Goal: Task Accomplishment & Management: Use online tool/utility

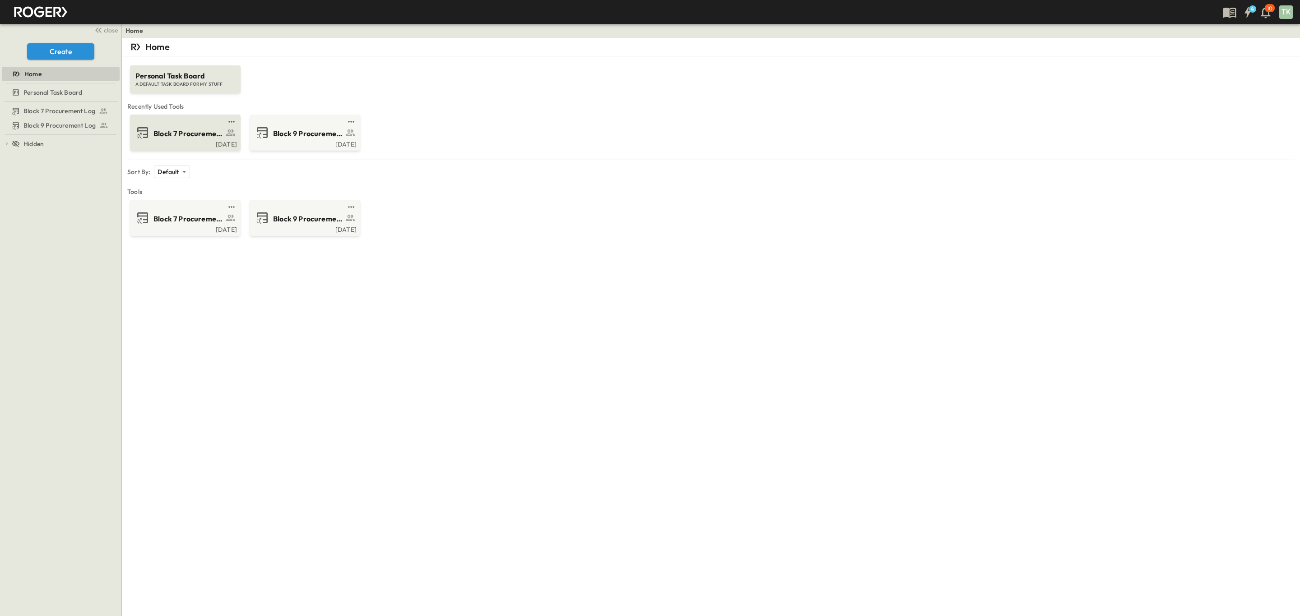
click at [180, 122] on link at bounding box center [182, 121] width 87 height 7
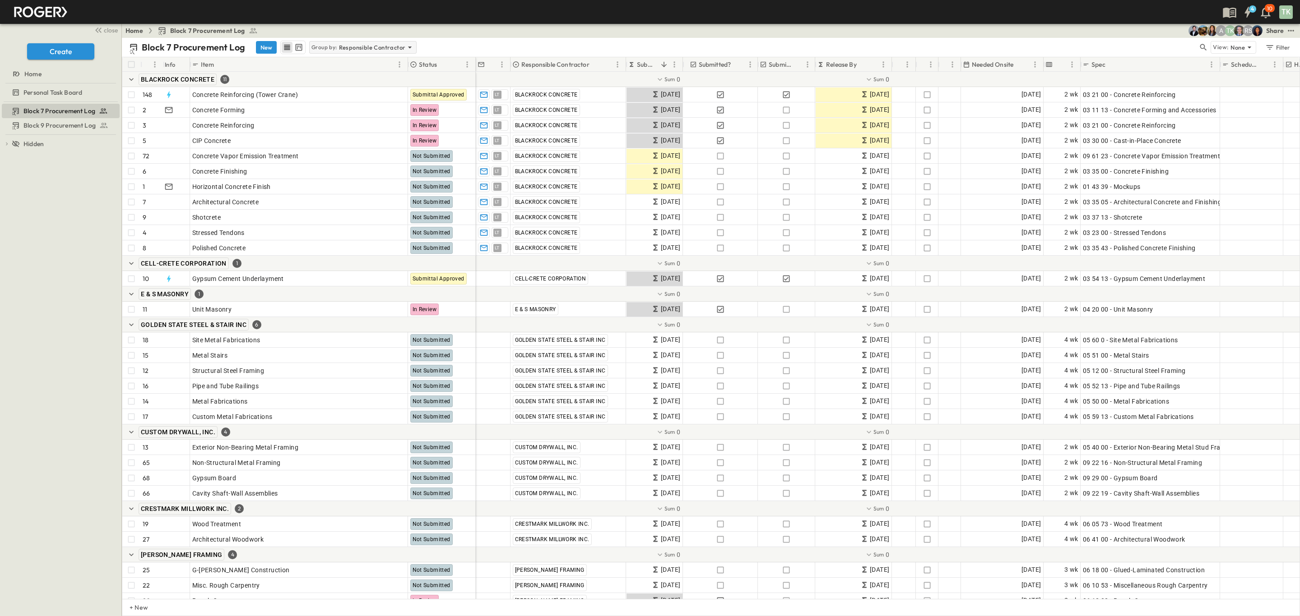
click at [400, 44] on p "Responsible Contractor" at bounding box center [372, 47] width 67 height 9
click at [366, 65] on div "None" at bounding box center [362, 60] width 105 height 13
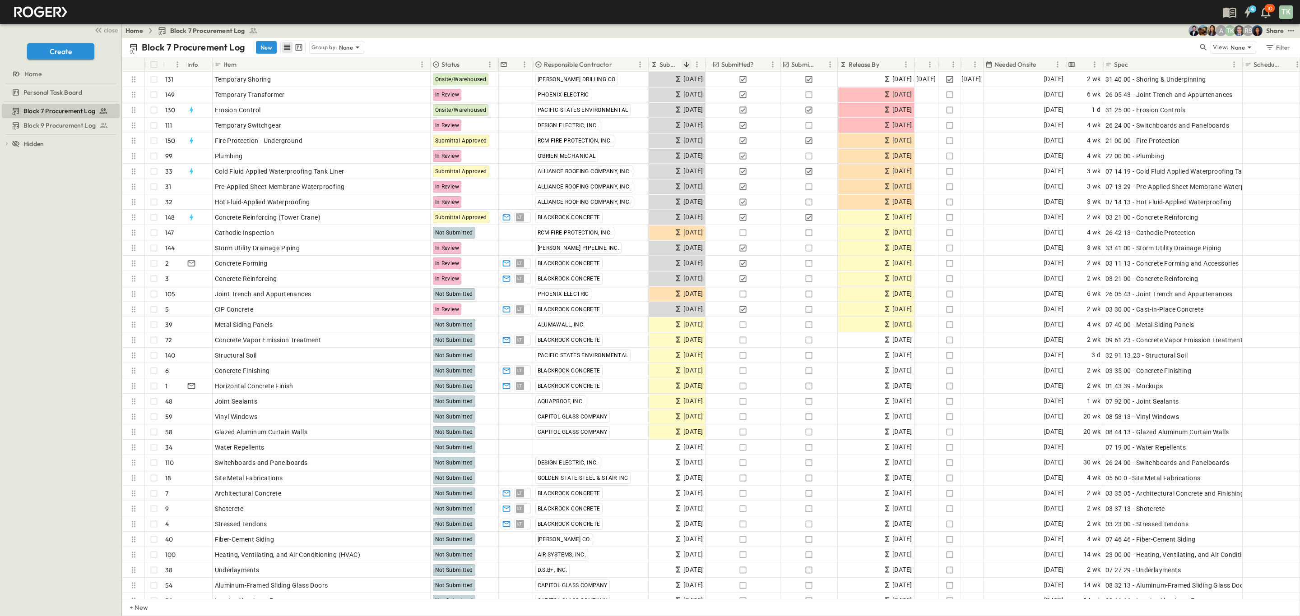
click at [644, 65] on icon "Sort" at bounding box center [686, 64] width 5 height 5
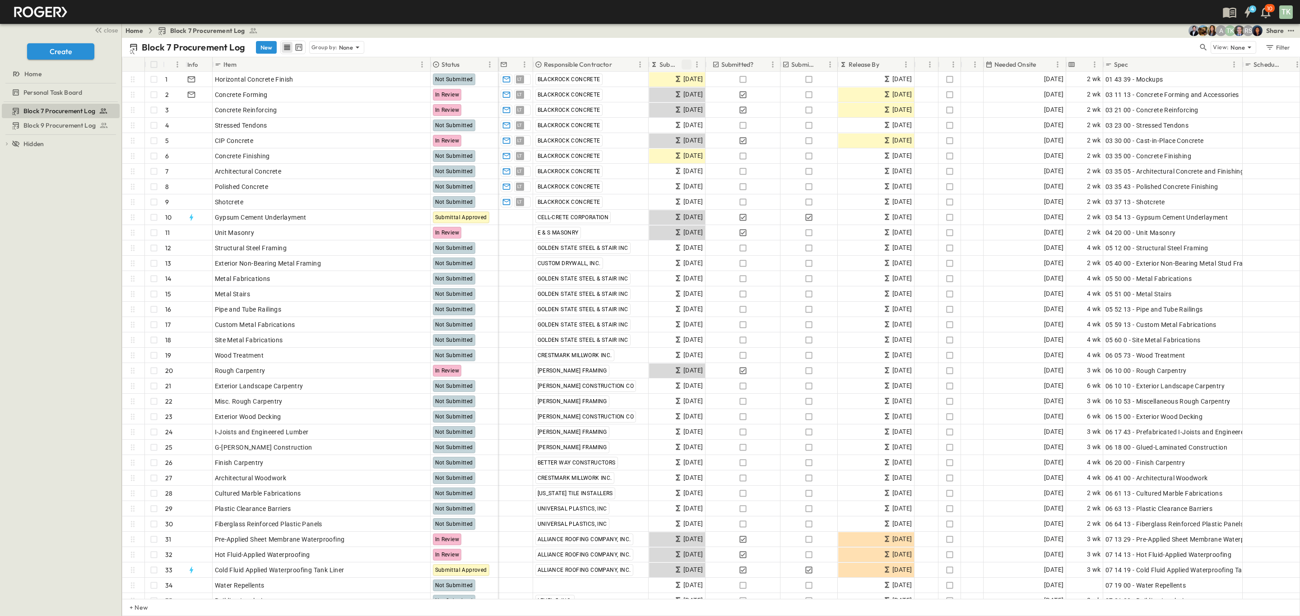
click at [644, 65] on icon "Sort" at bounding box center [686, 64] width 8 height 8
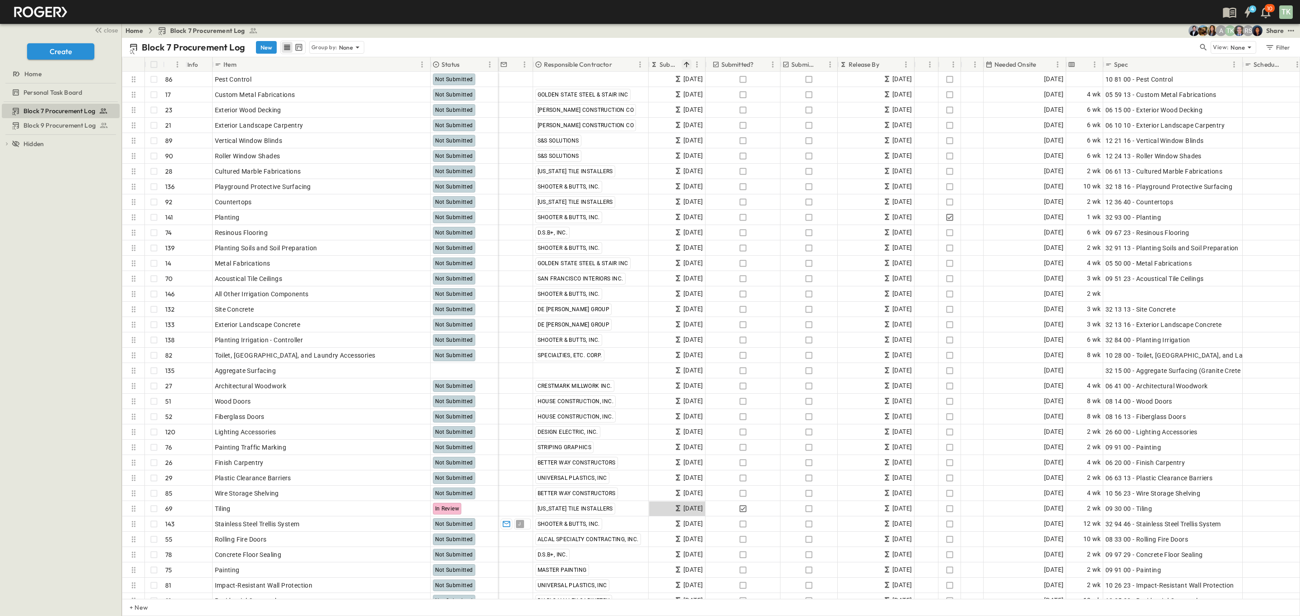
click at [644, 64] on icon "Sort" at bounding box center [686, 64] width 5 height 5
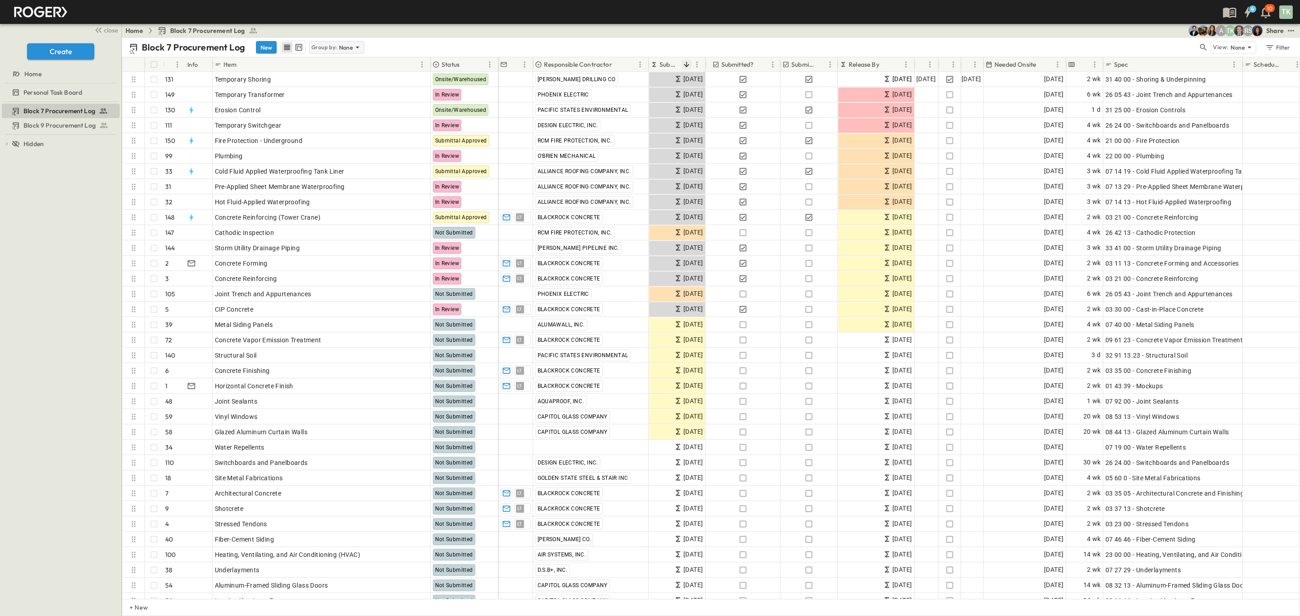
click at [336, 45] on p "Group by:" at bounding box center [324, 47] width 26 height 9
click at [337, 93] on p "Responsible Contractor" at bounding box center [337, 91] width 51 height 18
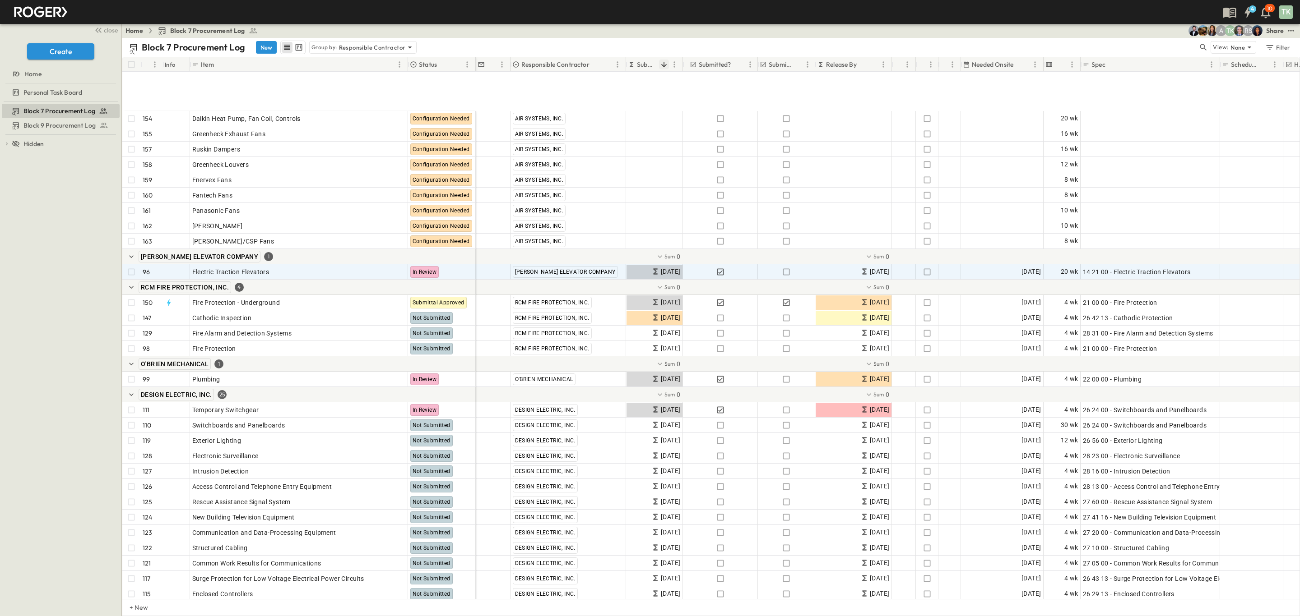
scroll to position [2302, 0]
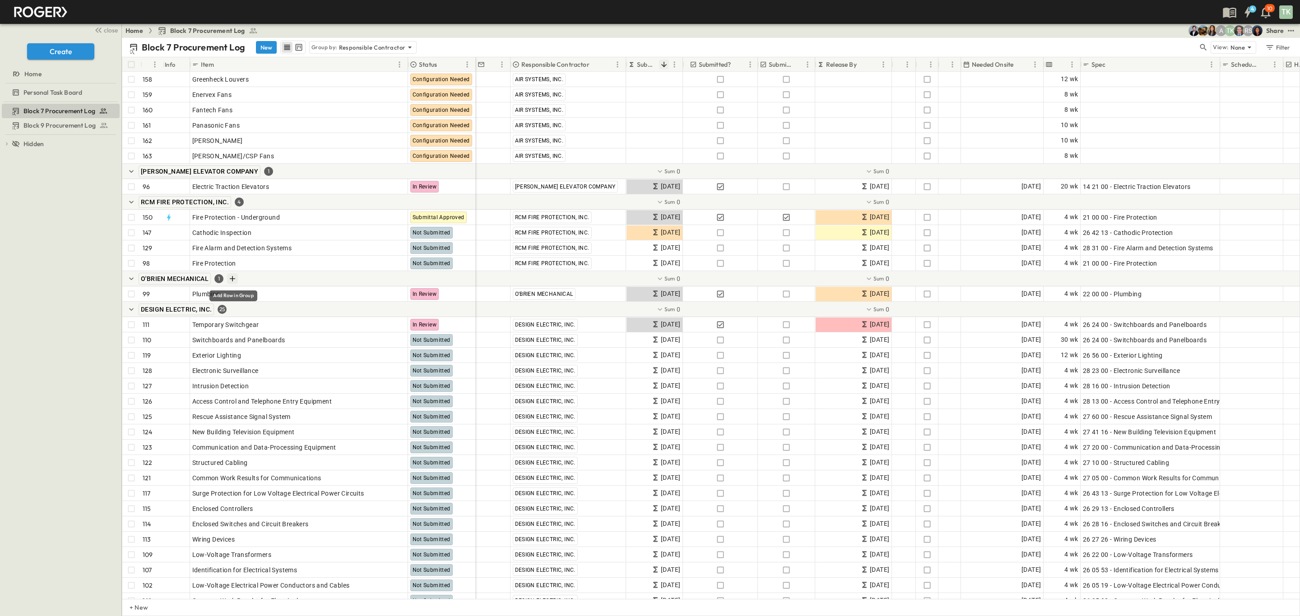
click at [229, 271] on icon "Add Row in Group" at bounding box center [232, 278] width 9 height 9
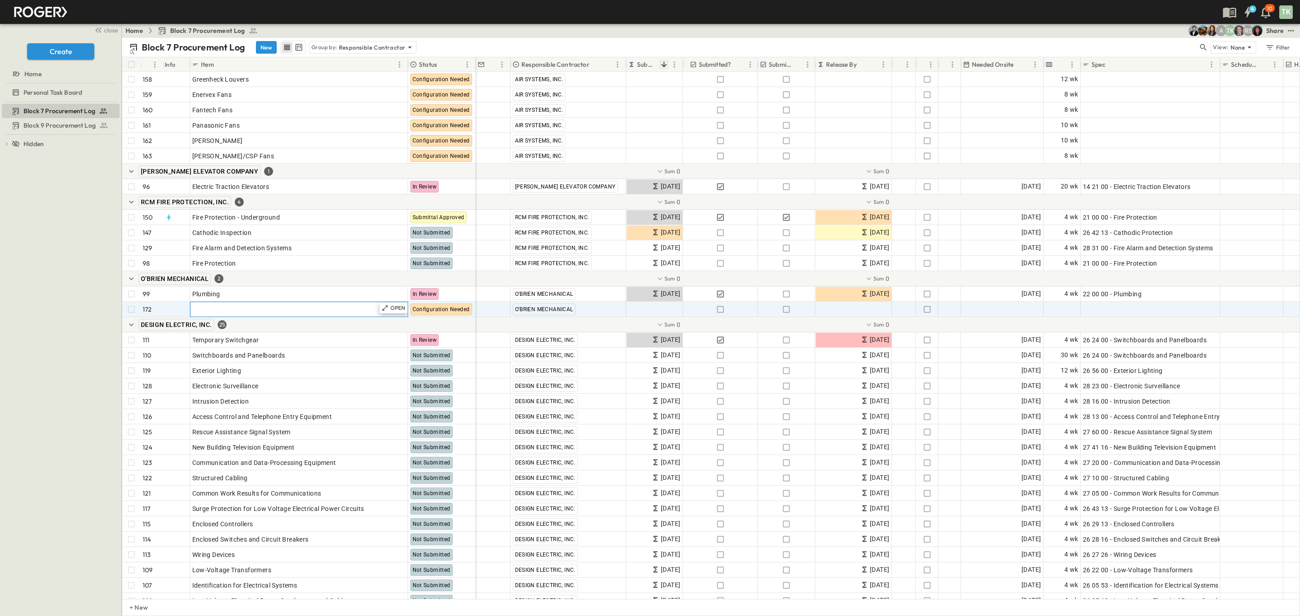
click at [224, 271] on div "Add Item" at bounding box center [298, 309] width 213 height 13
type input "**********"
click at [229, 271] on icon "Add Row in Group" at bounding box center [232, 278] width 9 height 9
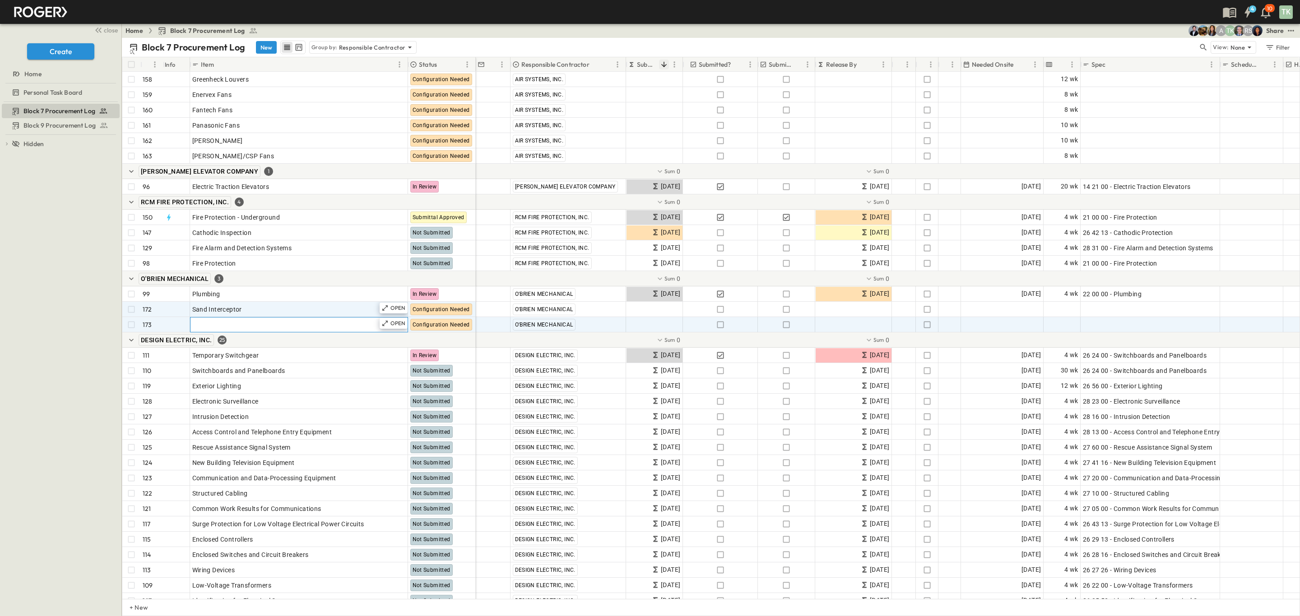
click at [257, 271] on div "Add Item" at bounding box center [298, 325] width 213 height 13
type input "*"
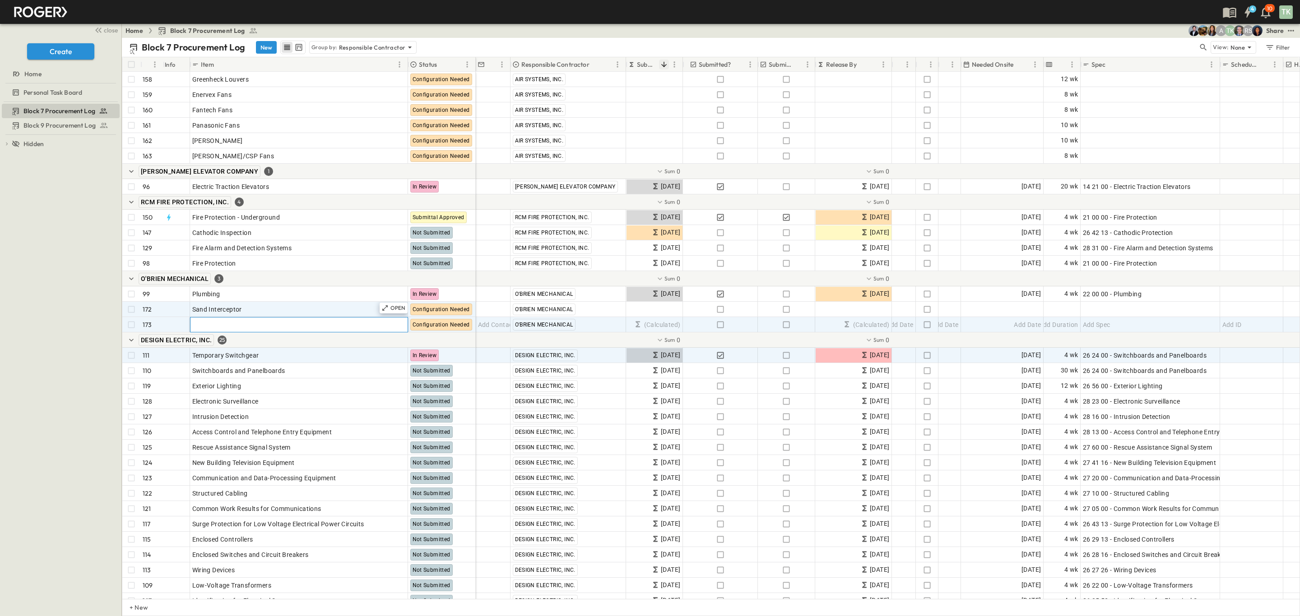
scroll to position [2234, 0]
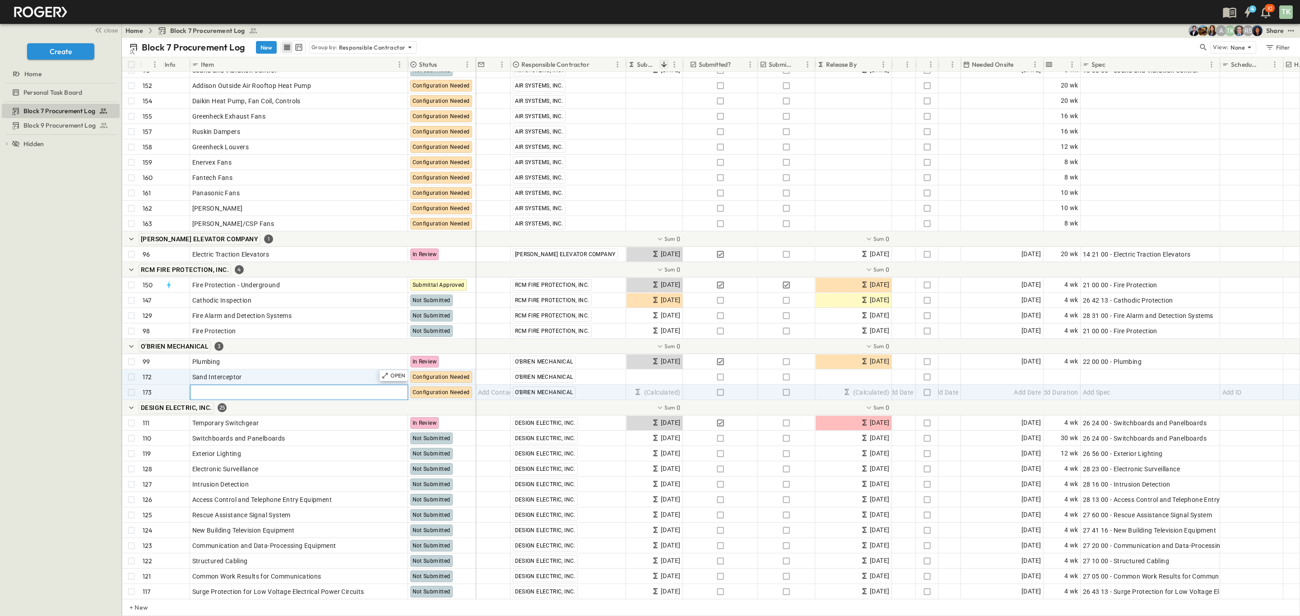
click at [269, 271] on input "text" at bounding box center [298, 392] width 217 height 11
type input "**********"
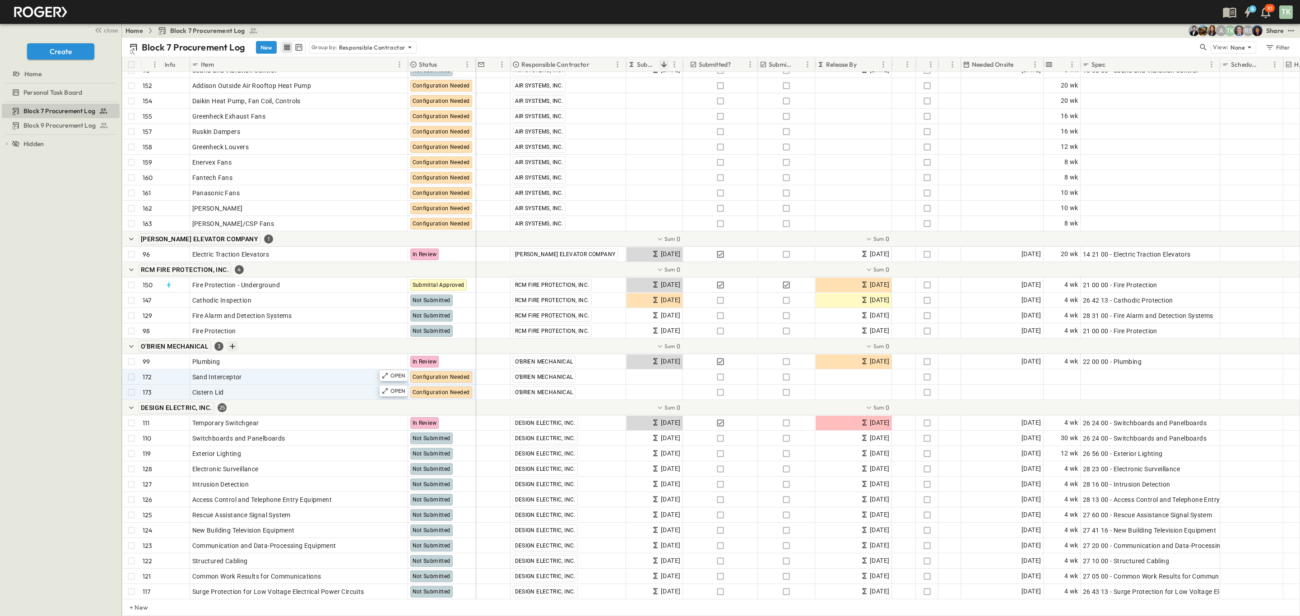
click at [235, 271] on icon "Add Row in Group" at bounding box center [232, 346] width 9 height 9
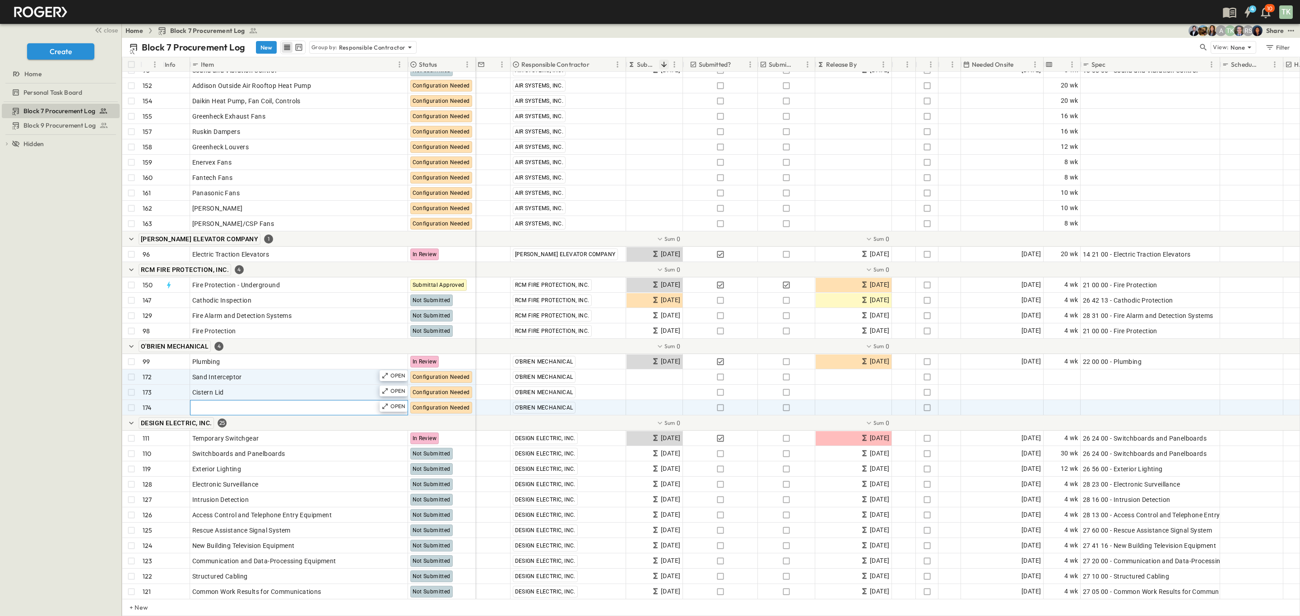
click at [233, 271] on div "Add Item" at bounding box center [298, 408] width 213 height 13
type input "**********"
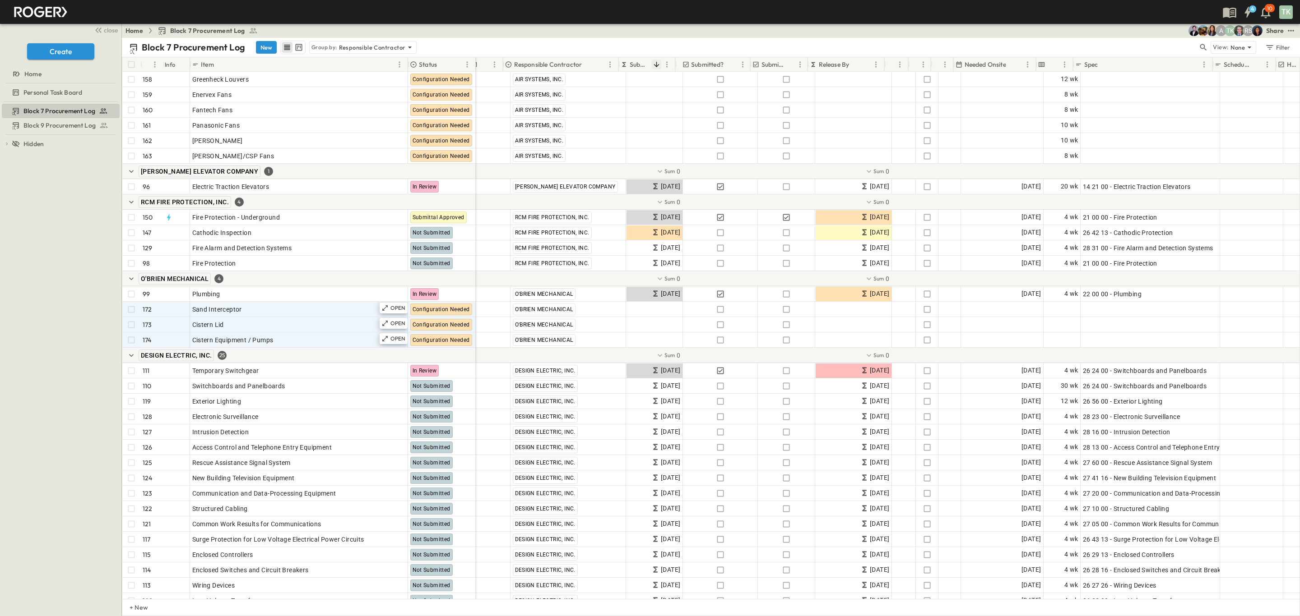
scroll to position [2302, 66]
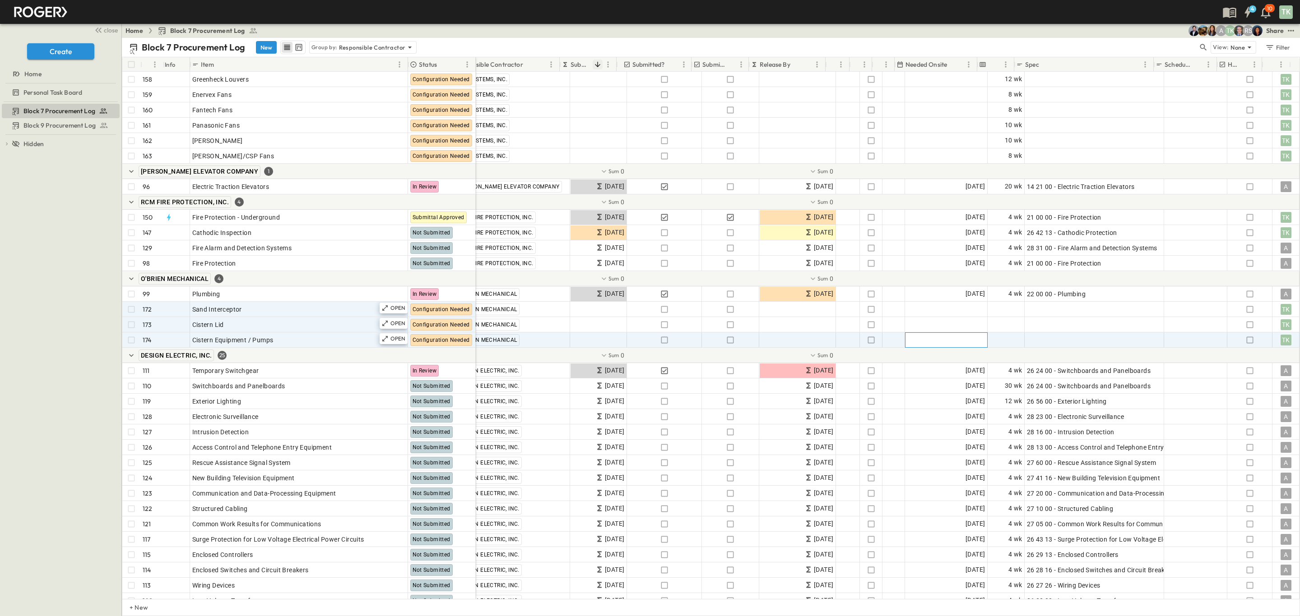
click at [644, 271] on div "Add Date" at bounding box center [946, 340] width 82 height 14
click at [644, 271] on icon "Next month" at bounding box center [1017, 356] width 11 height 7
click at [644, 271] on icon "Previous month" at bounding box center [997, 356] width 11 height 7
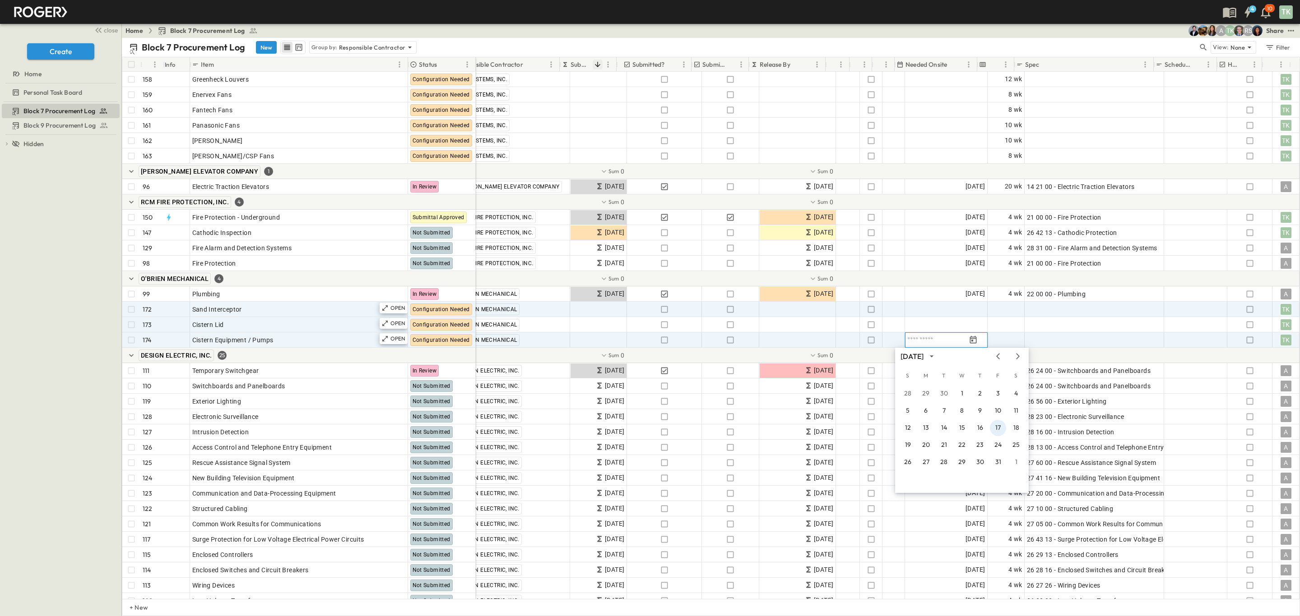
drag, startPoint x: 996, startPoint y: 424, endPoint x: 963, endPoint y: 329, distance: 100.2
click at [644, 271] on button "17" at bounding box center [998, 428] width 16 height 16
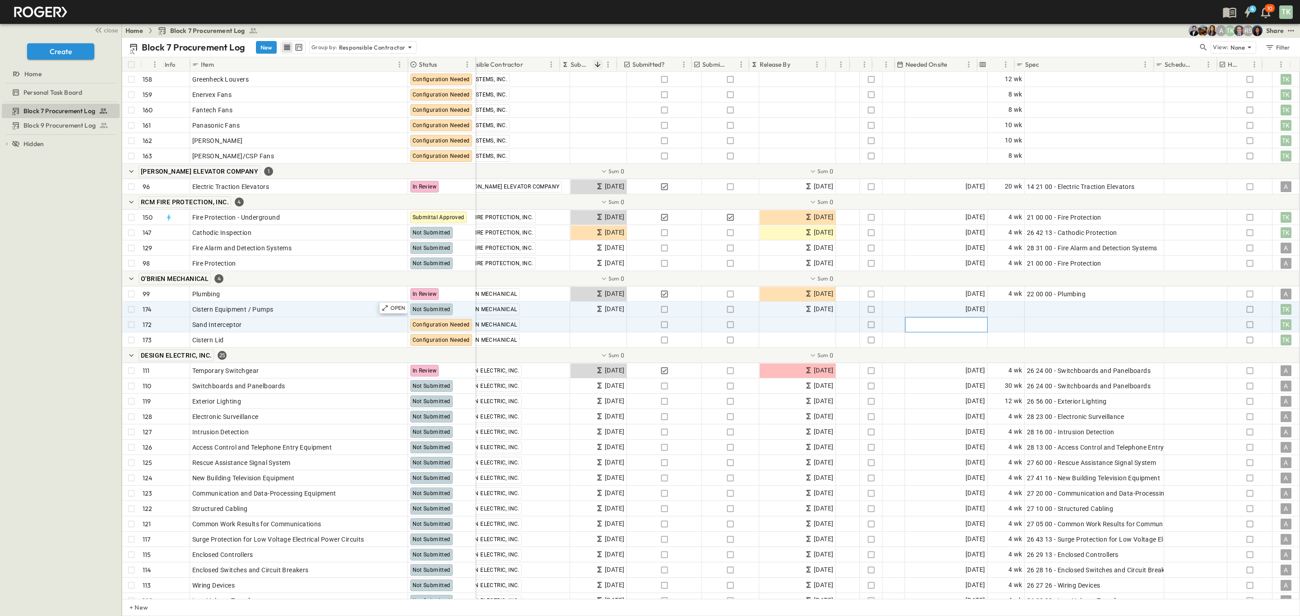
click at [644, 271] on div "Add Date" at bounding box center [946, 325] width 82 height 14
click at [644, 271] on icon "Next month" at bounding box center [1017, 341] width 11 height 7
click at [644, 271] on button "10" at bounding box center [925, 413] width 16 height 16
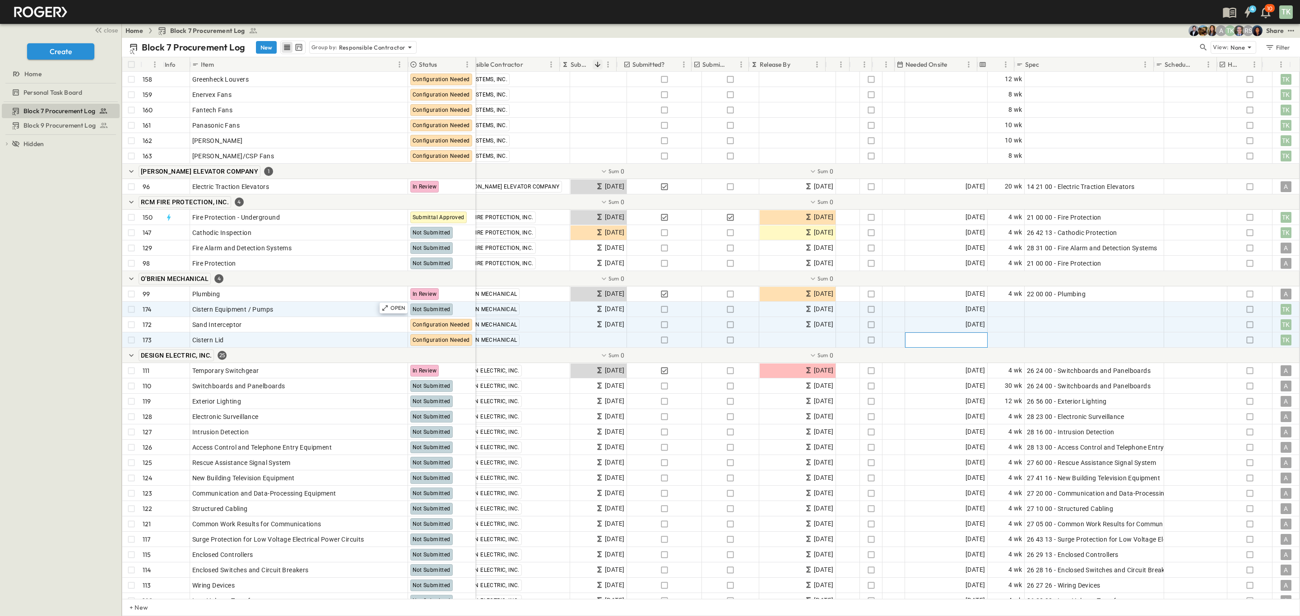
click at [644, 271] on span "Add Date" at bounding box center [971, 340] width 27 height 9
click at [644, 271] on icon "Next month" at bounding box center [1018, 356] width 4 height 6
click at [644, 271] on button "17" at bounding box center [998, 428] width 16 height 16
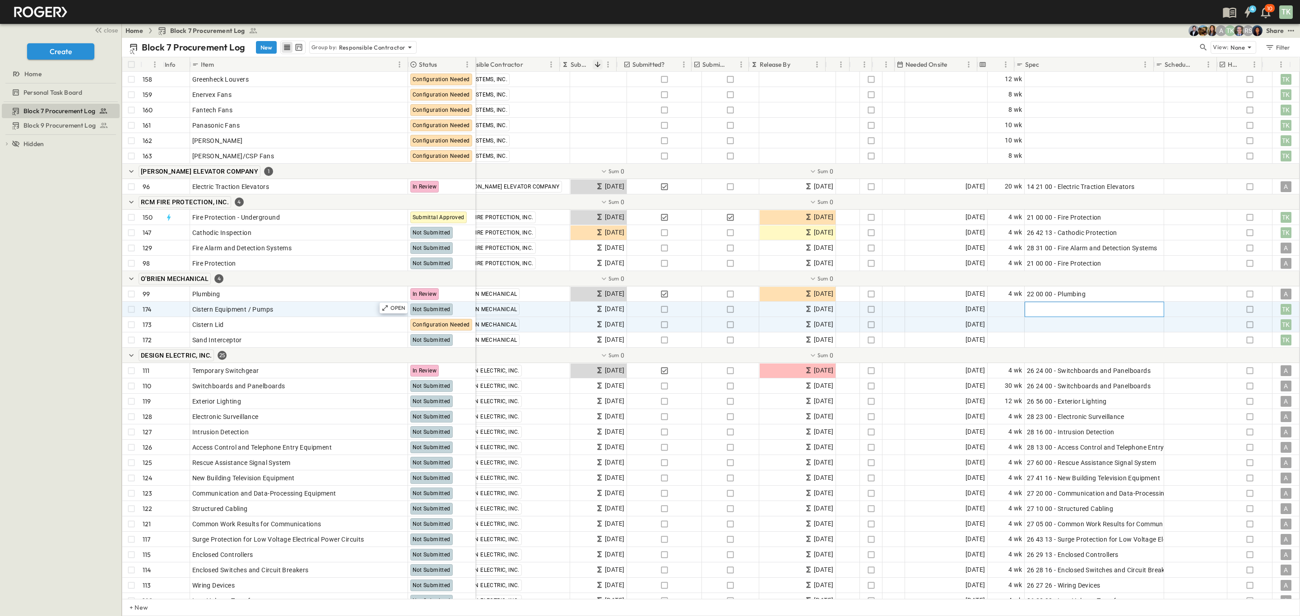
click at [644, 271] on span "Add Spec" at bounding box center [1041, 309] width 28 height 9
type input "**********"
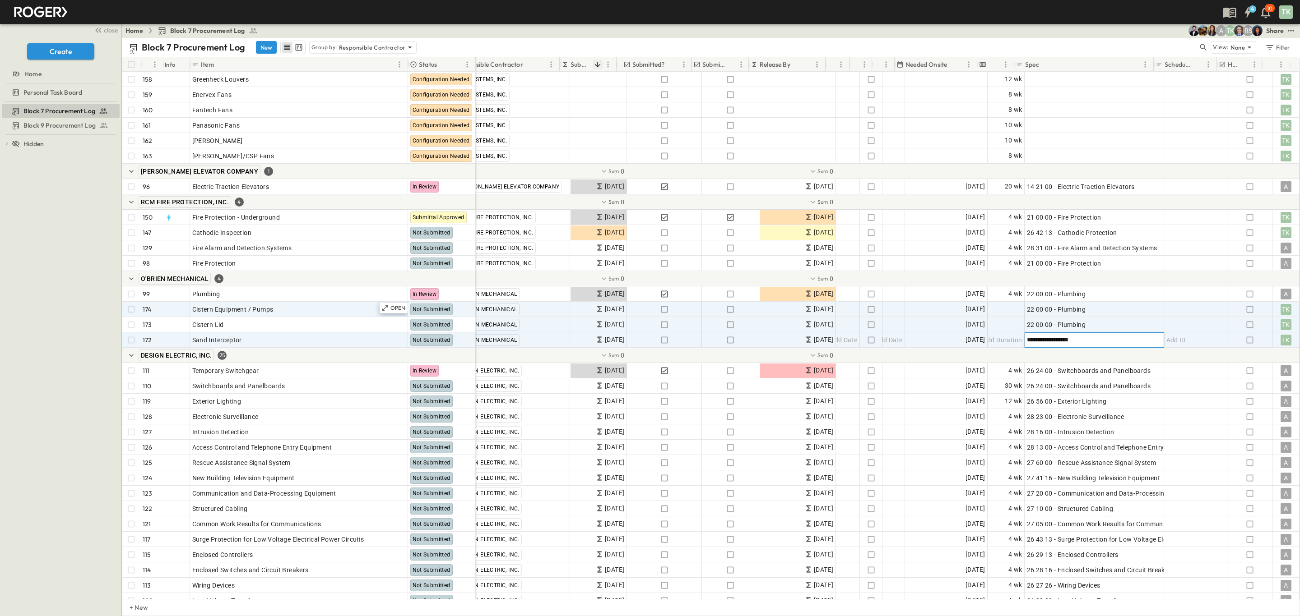
type input "**********"
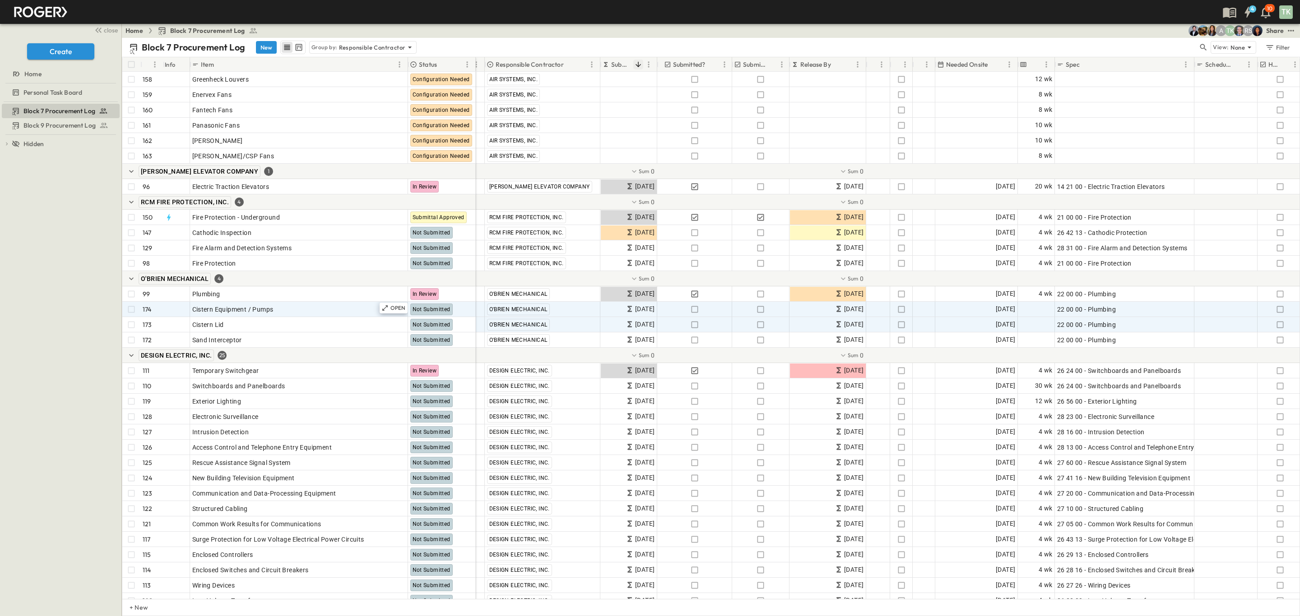
scroll to position [2302, 0]
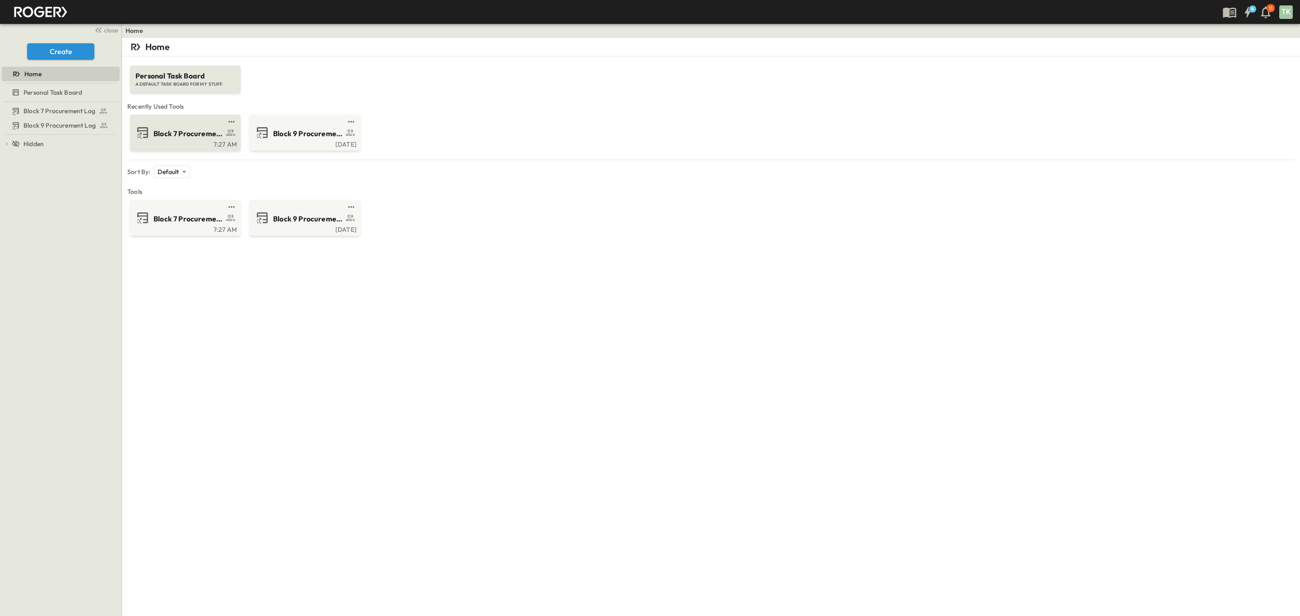
click at [209, 134] on span "Block 7 Procurement Log" at bounding box center [188, 134] width 70 height 10
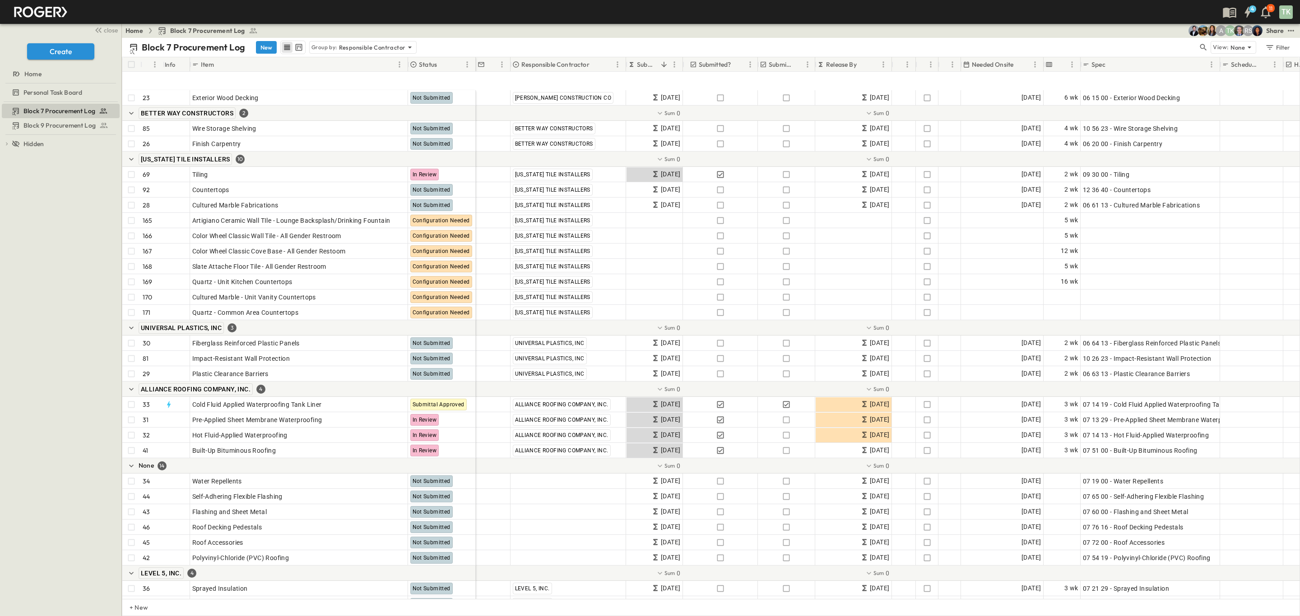
scroll to position [632, 0]
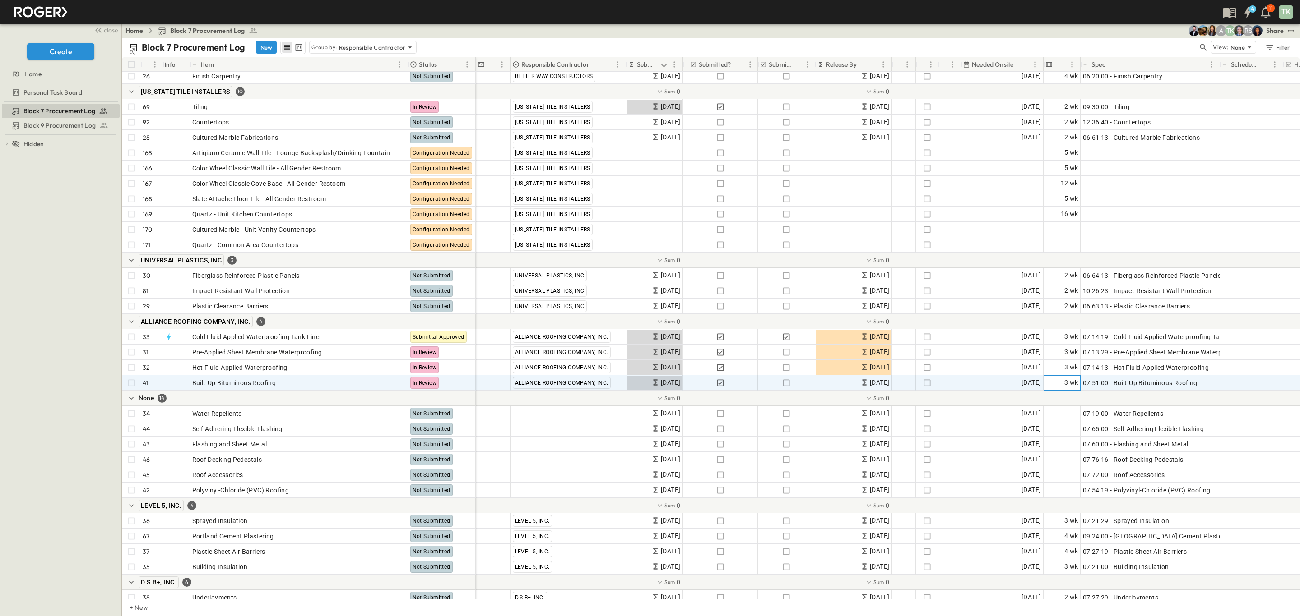
click at [1064, 382] on span "3 wk" at bounding box center [1071, 383] width 14 height 10
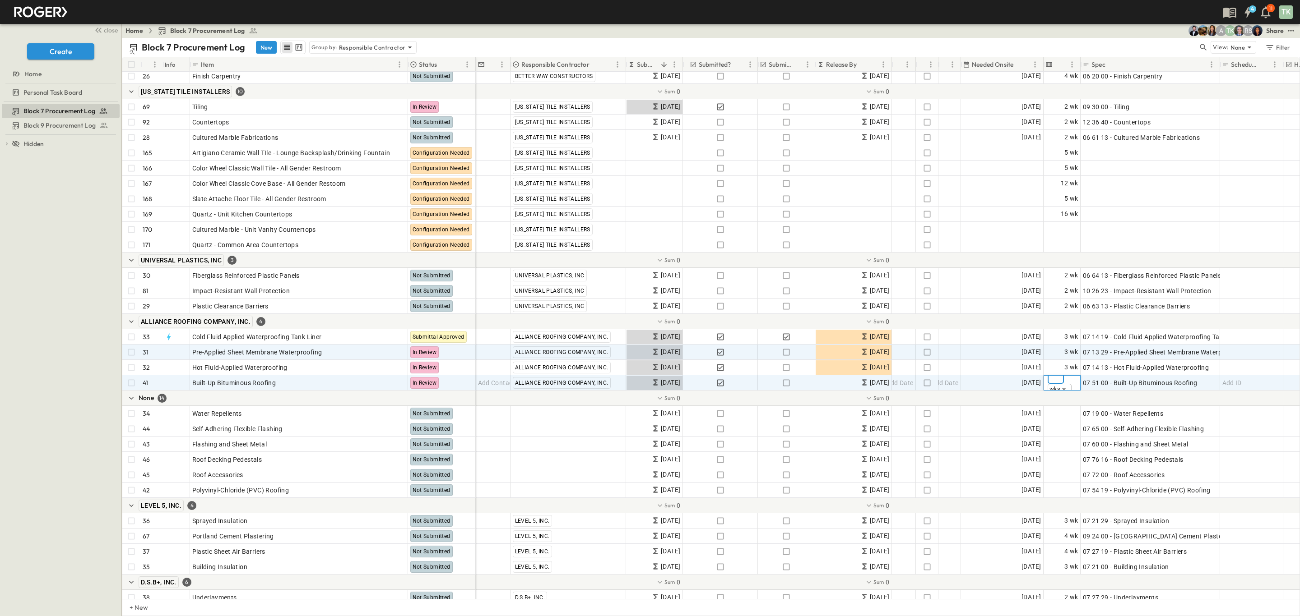
type input "*"
click at [1075, 351] on span "3 wk" at bounding box center [1071, 352] width 14 height 10
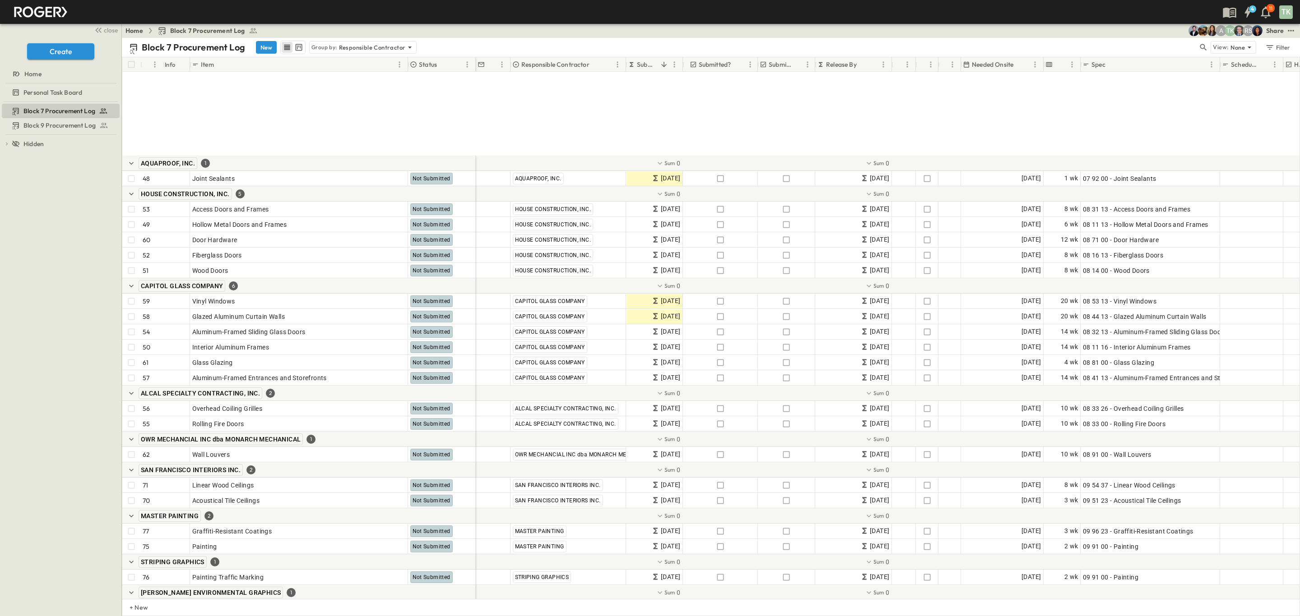
scroll to position [1557, 0]
